Goal: Find specific page/section: Find specific page/section

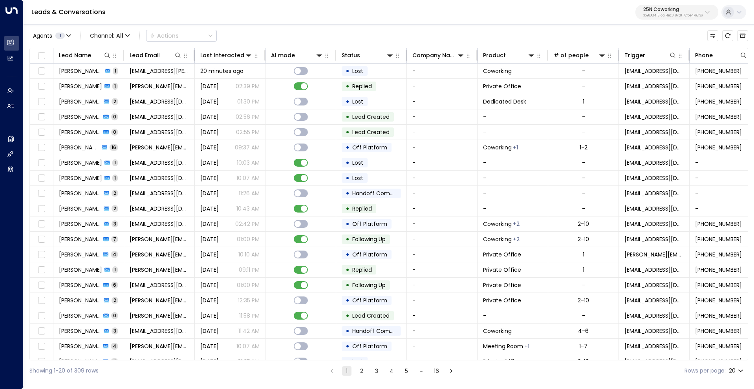
click at [665, 7] on p "25N Coworking" at bounding box center [672, 9] width 59 height 5
type input "****"
click at [663, 63] on span "ID: 34e1cd17-0f68-49af-bd32-3c48ce8611d1" at bounding box center [650, 66] width 105 height 7
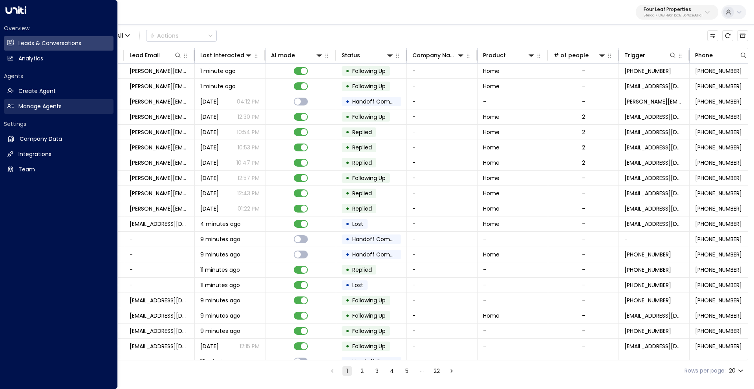
click at [41, 103] on h2 "Manage Agents" at bounding box center [39, 106] width 43 height 8
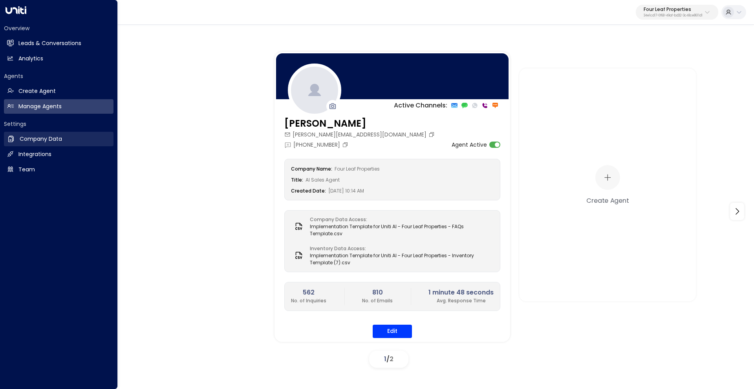
click at [35, 139] on h2 "Company Data" at bounding box center [41, 139] width 42 height 8
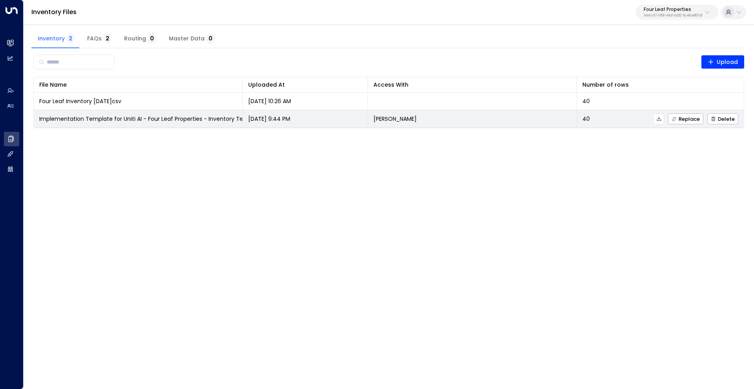
click at [661, 120] on icon at bounding box center [658, 118] width 5 height 5
